Goal: Transaction & Acquisition: Download file/media

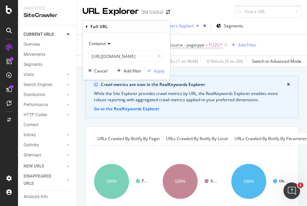
click at [138, 58] on input "[URL][DOMAIN_NAME]" at bounding box center [121, 56] width 65 height 11
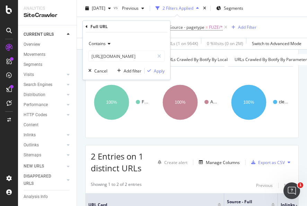
scroll to position [0, 3]
type input "[URL][DOMAIN_NAME]"
click at [156, 69] on div "Apply" at bounding box center [159, 70] width 11 height 6
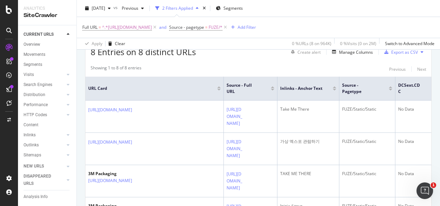
scroll to position [178, 0]
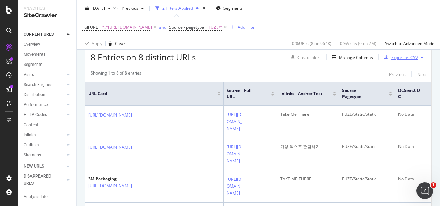
click at [306, 58] on div "Export as CSV" at bounding box center [404, 57] width 27 height 6
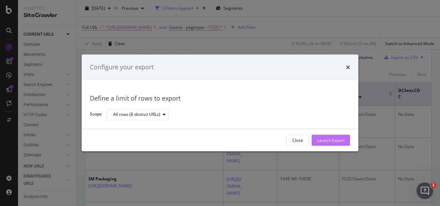
click at [306, 138] on div "Launch Export" at bounding box center [330, 140] width 27 height 6
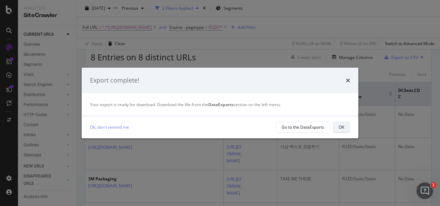
click at [306, 130] on div "OK" at bounding box center [342, 127] width 6 height 6
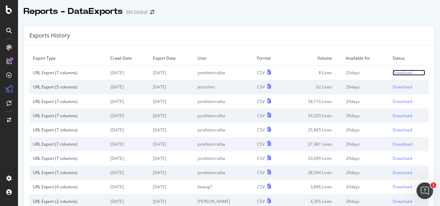
click at [401, 73] on div "Download" at bounding box center [402, 73] width 19 height 6
